Goal: Task Accomplishment & Management: Manage account settings

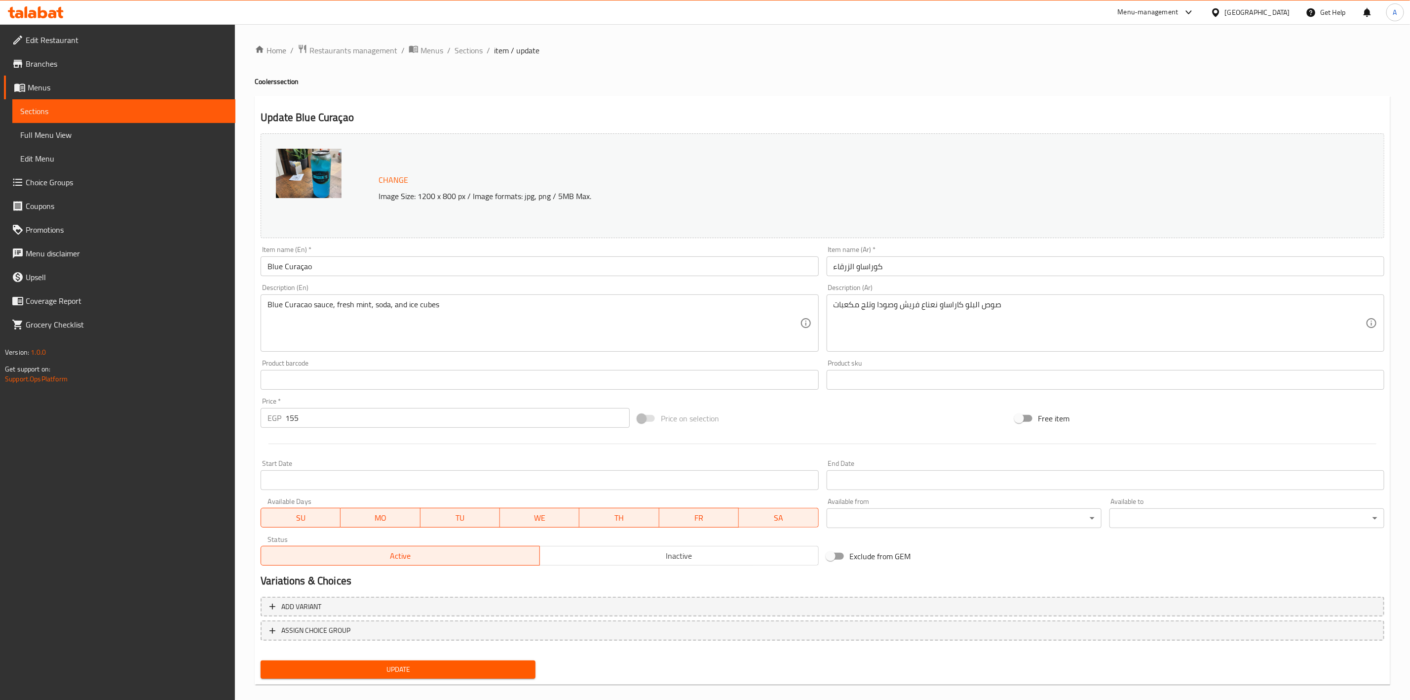
click at [292, 270] on input "Blue Curaçao" at bounding box center [540, 266] width 558 height 20
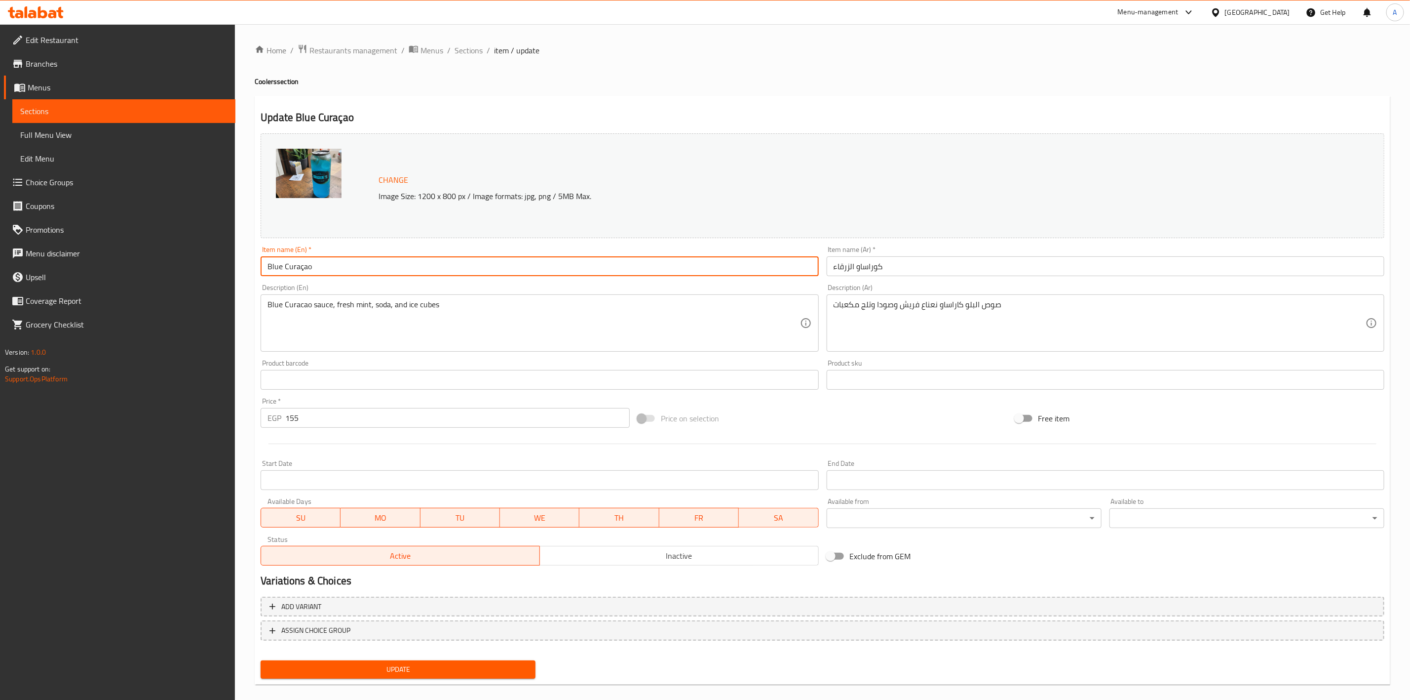
click at [292, 270] on input "Blue Curaçao" at bounding box center [540, 266] width 558 height 20
click at [467, 51] on span "Sections" at bounding box center [469, 50] width 28 height 12
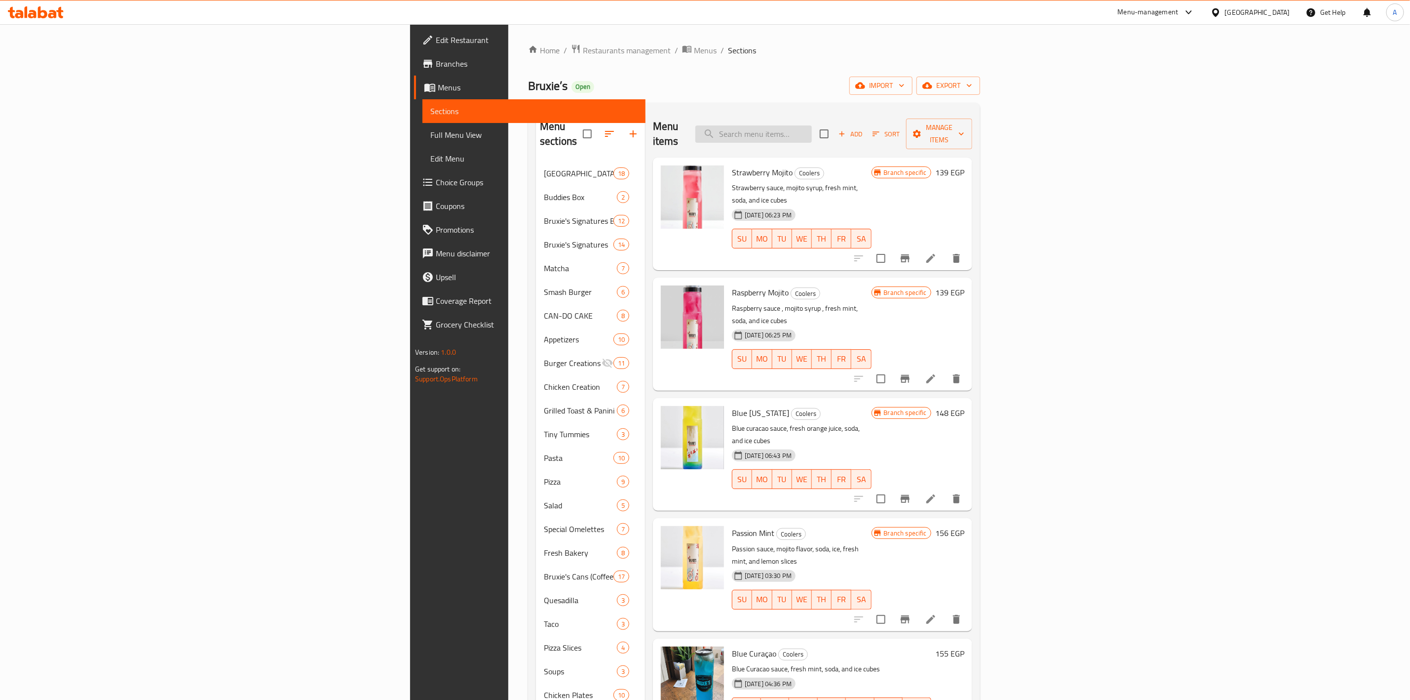
click at [812, 129] on input "search" at bounding box center [754, 133] width 117 height 17
paste input "Blue Curaçao"
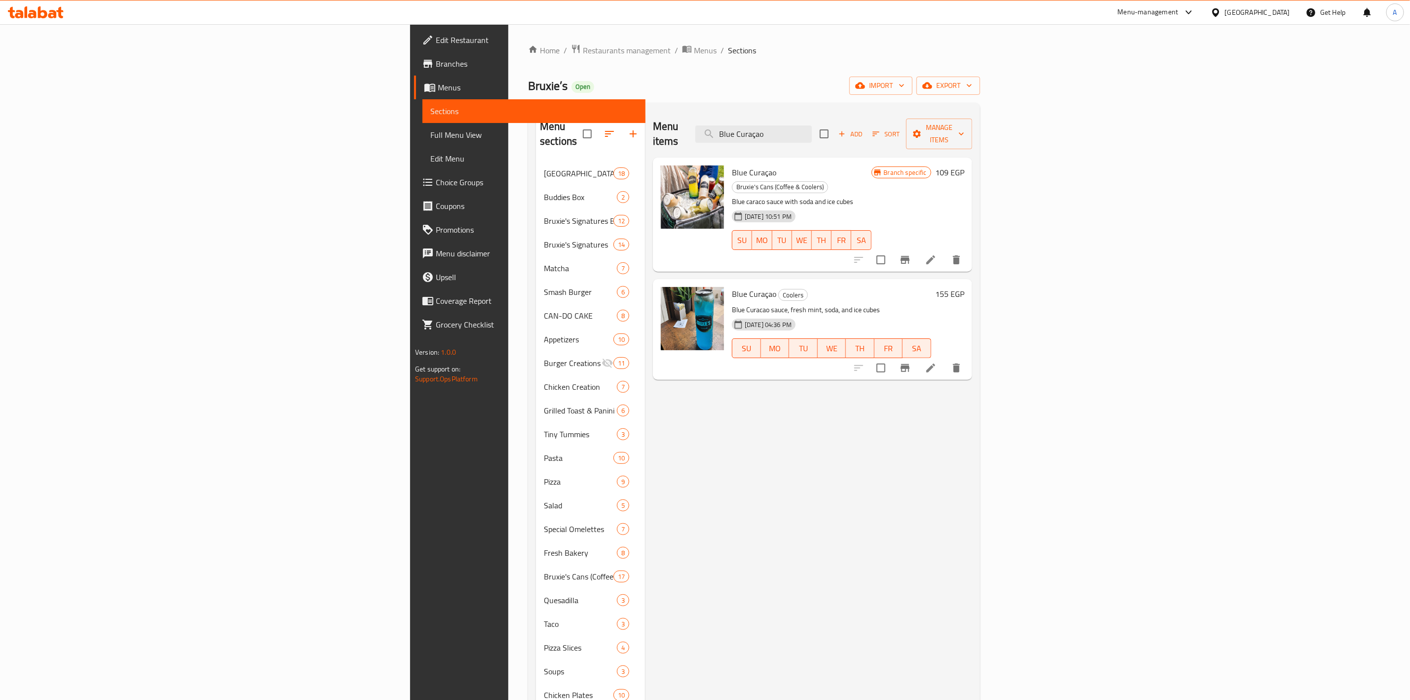
type input "Blue Curaçao"
click at [960, 363] on icon "delete" at bounding box center [956, 367] width 7 height 9
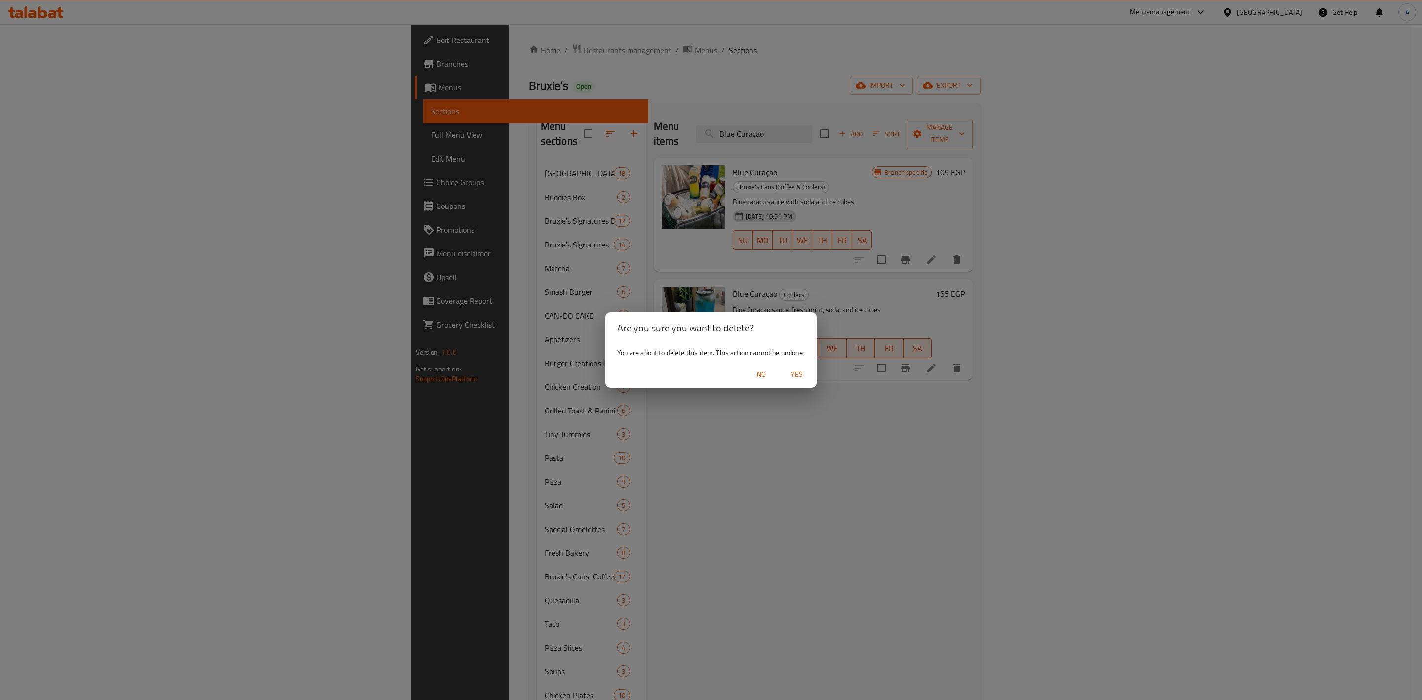
click at [800, 374] on span "Yes" at bounding box center [797, 374] width 24 height 12
